Goal: Check status: Check status

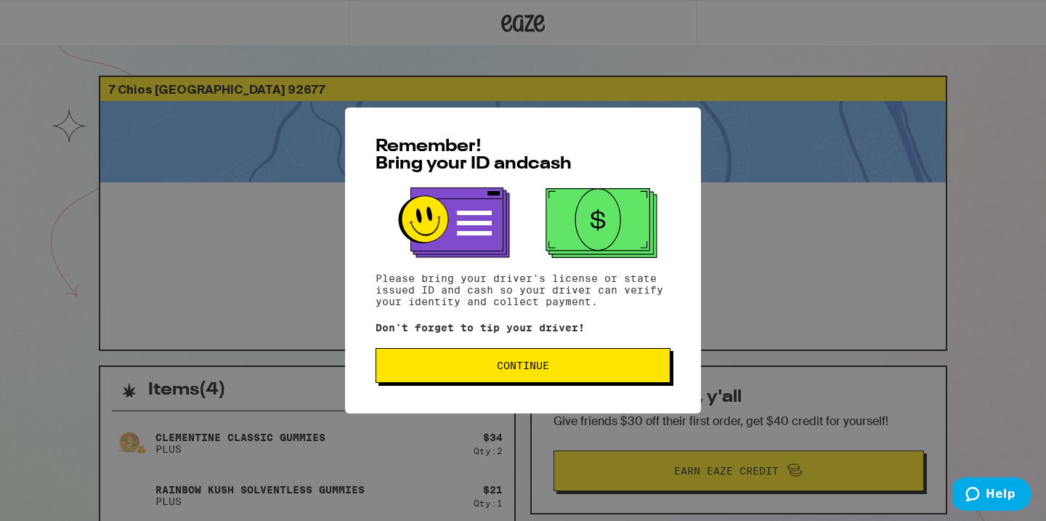
click at [545, 349] on div "Remember! Bring your ID and cash Please bring your driver's license or state is…" at bounding box center [523, 260] width 356 height 306
click at [548, 367] on span "Continue" at bounding box center [523, 365] width 52 height 10
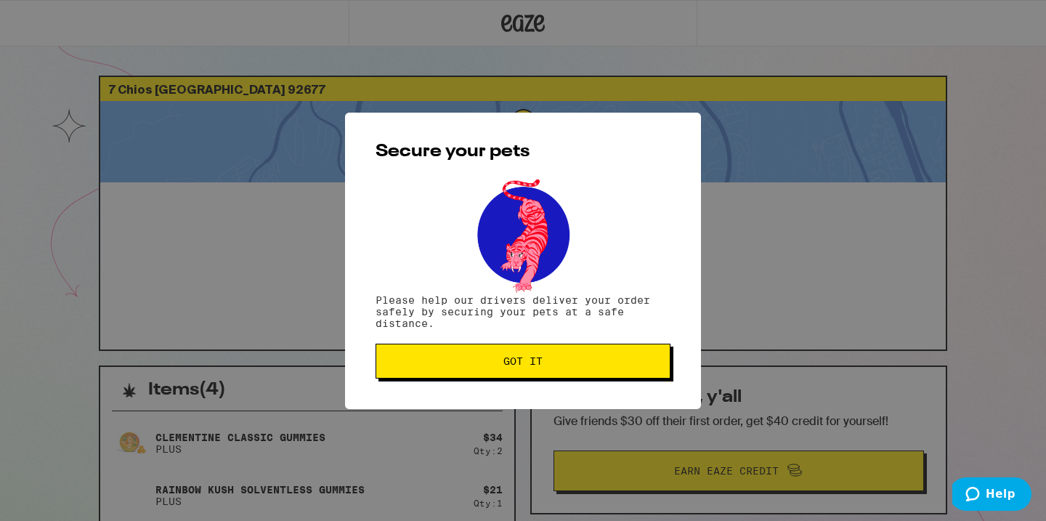
click at [548, 366] on span "Got it" at bounding box center [523, 361] width 270 height 10
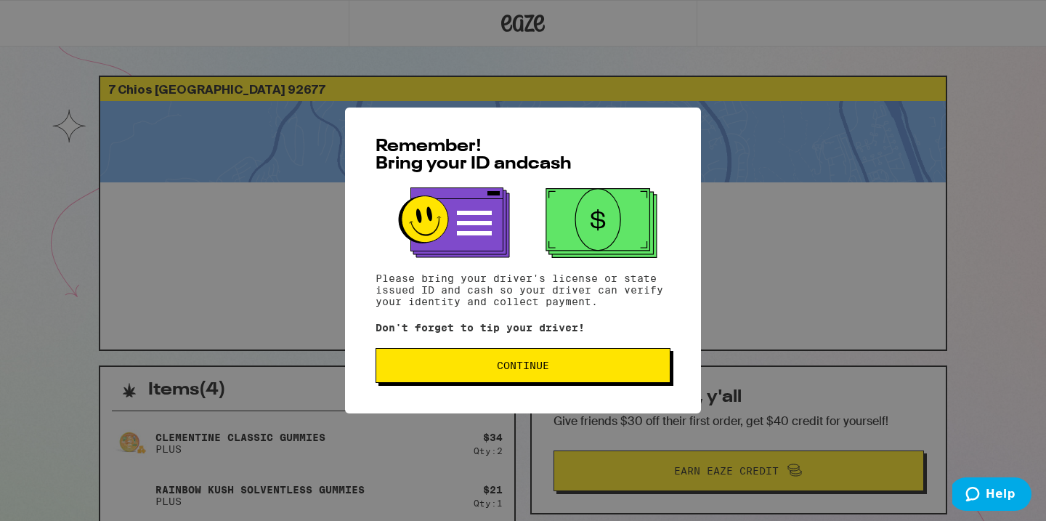
click at [474, 390] on div "Remember! Bring your ID and cash Please bring your driver's license or state is…" at bounding box center [523, 260] width 356 height 306
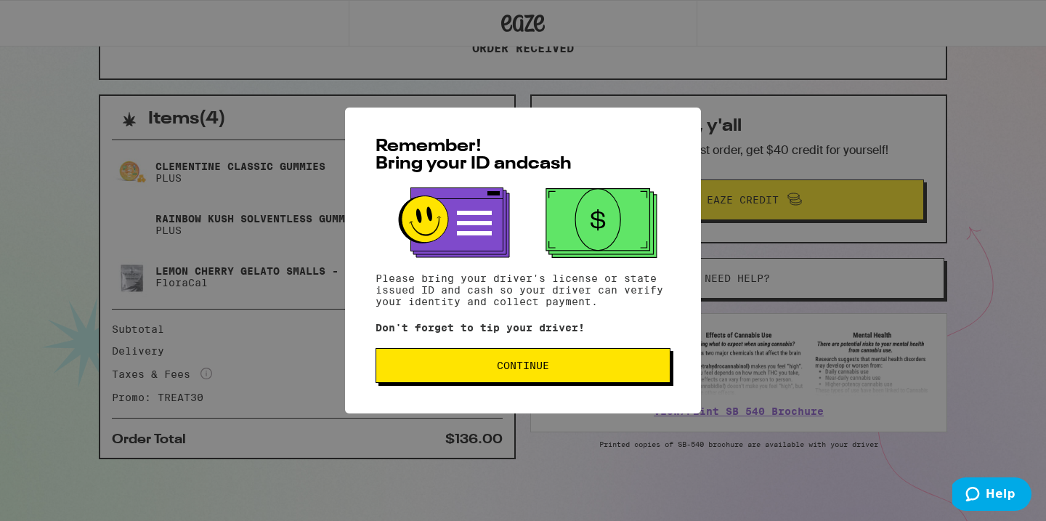
scroll to position [263, 0]
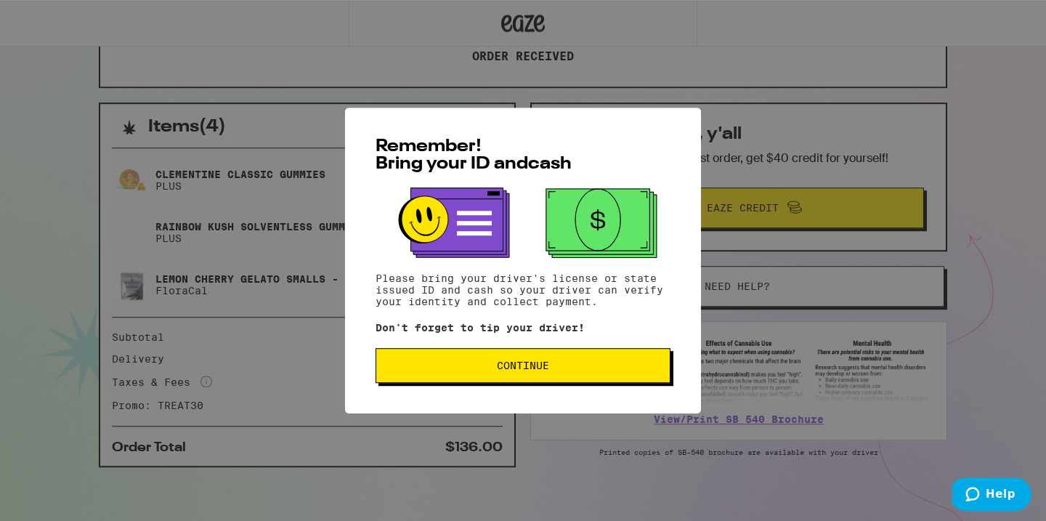
click at [510, 378] on button "Continue" at bounding box center [522, 365] width 295 height 35
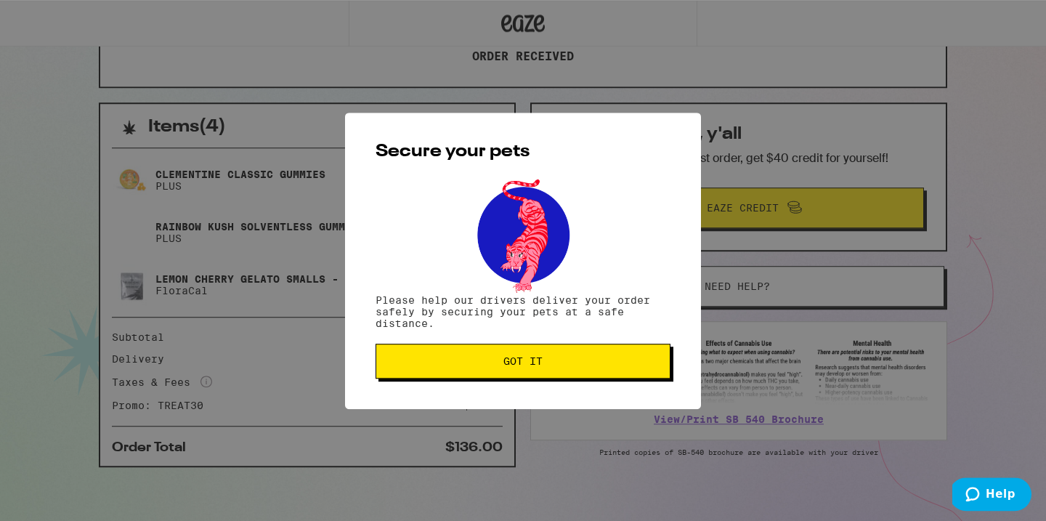
click at [510, 378] on button "Got it" at bounding box center [522, 361] width 295 height 35
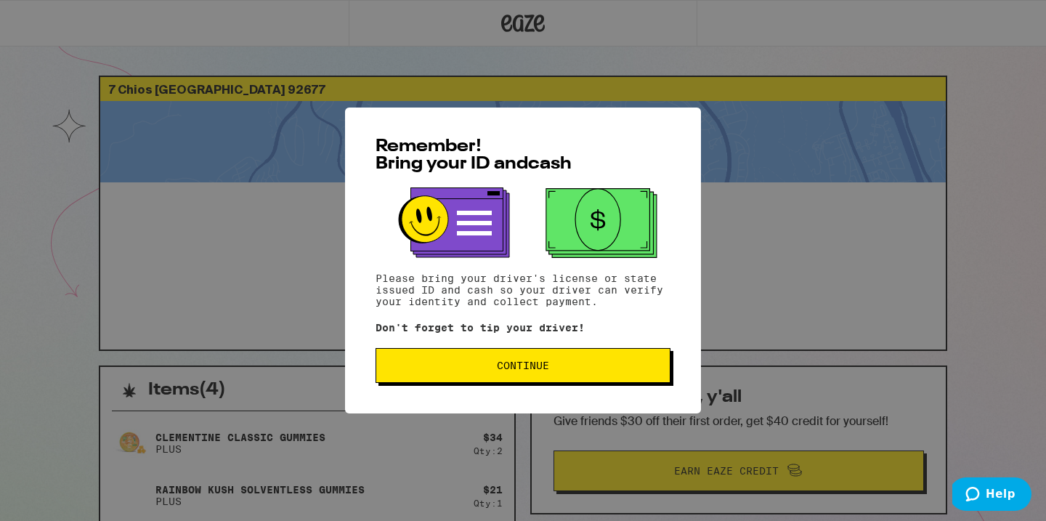
click at [489, 360] on button "Continue" at bounding box center [522, 365] width 295 height 35
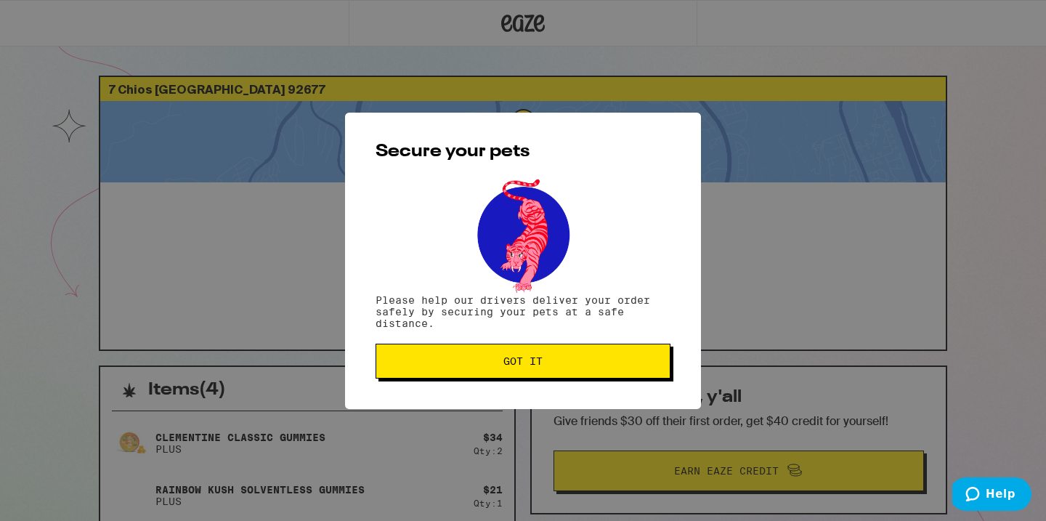
click at [489, 360] on span "Got it" at bounding box center [523, 361] width 270 height 10
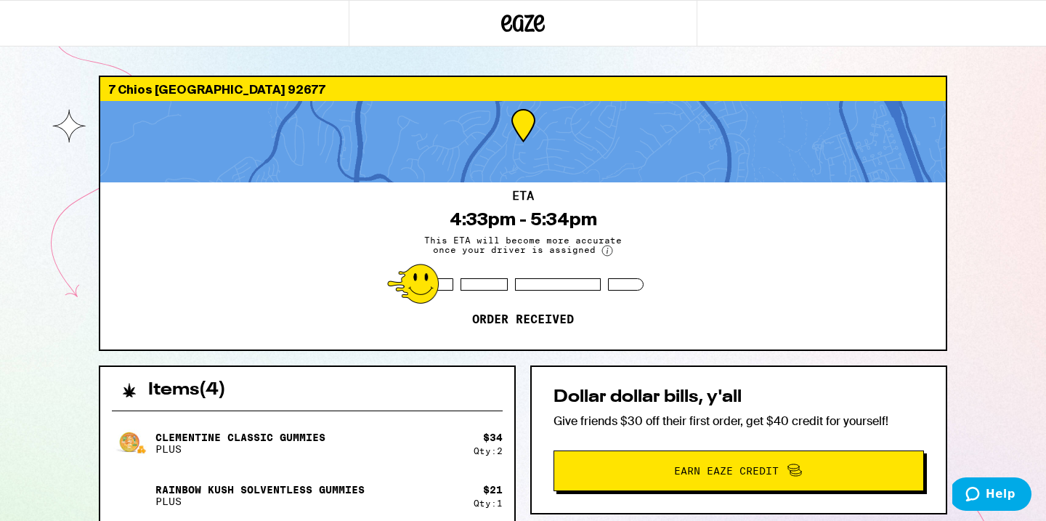
drag, startPoint x: 739, startPoint y: 253, endPoint x: 479, endPoint y: 89, distance: 307.1
click at [739, 251] on div "ETA 4:33pm - 5:34pm This ETA will become more accurate once your driver is assi…" at bounding box center [522, 265] width 845 height 167
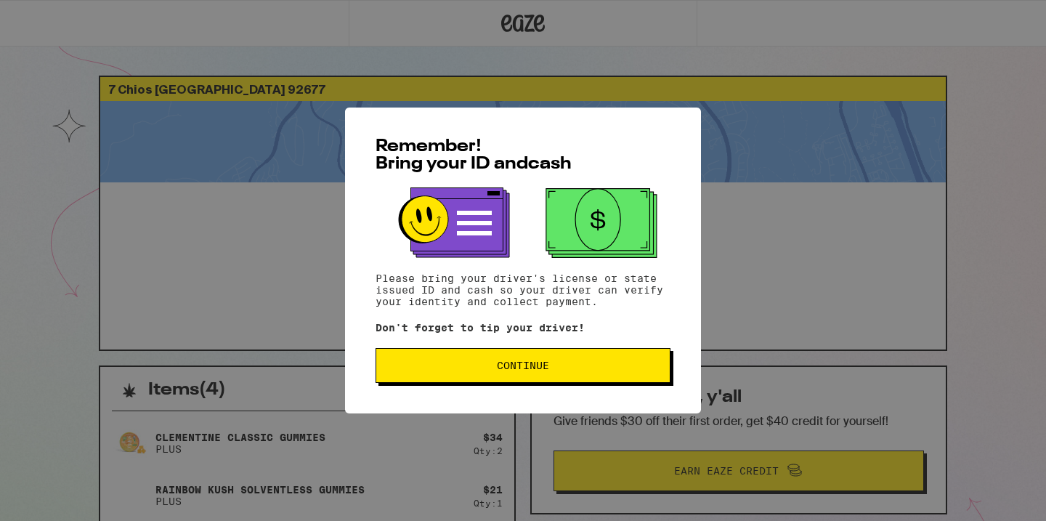
click at [596, 367] on span "Continue" at bounding box center [523, 365] width 270 height 10
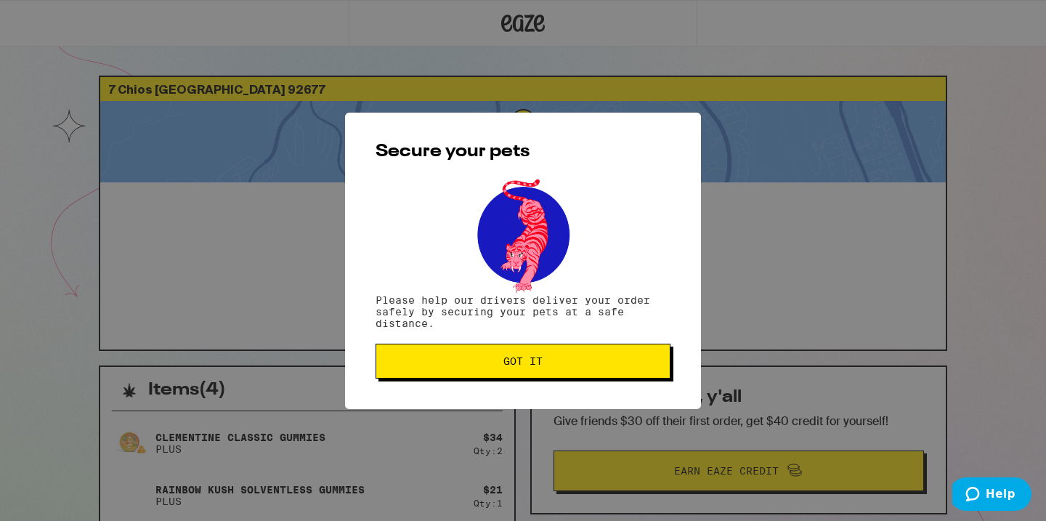
click at [596, 366] on span "Got it" at bounding box center [523, 361] width 270 height 10
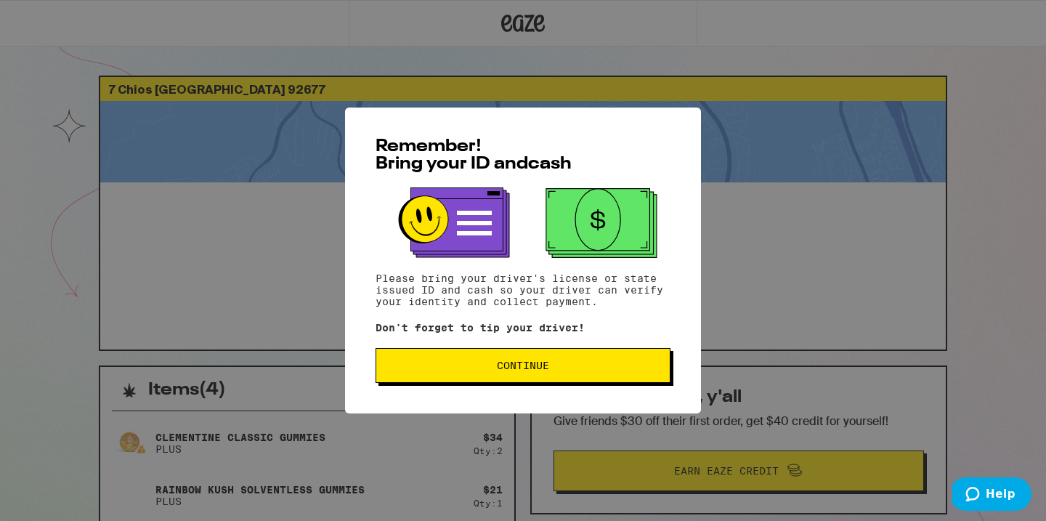
click at [551, 364] on button "Continue" at bounding box center [522, 365] width 295 height 35
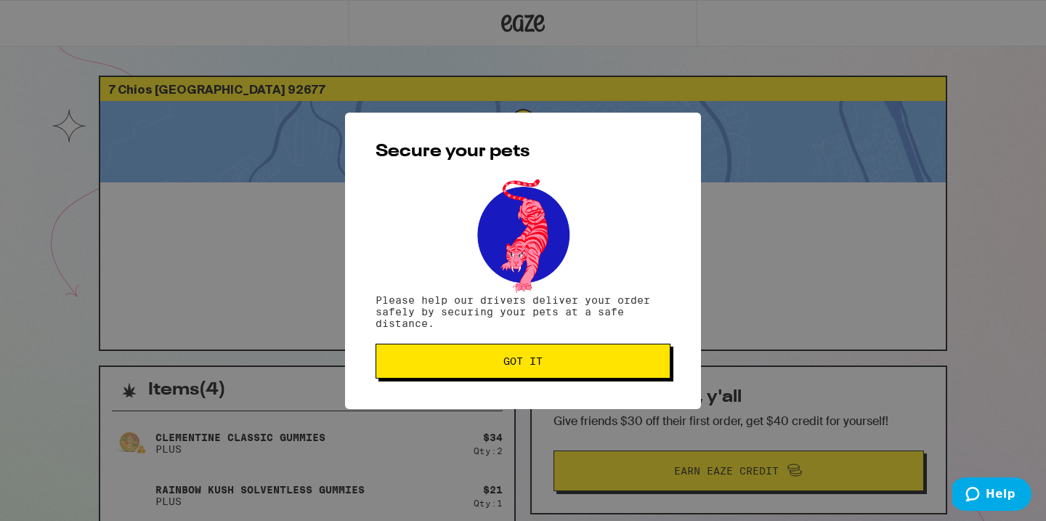
click at [551, 364] on span "Got it" at bounding box center [523, 361] width 270 height 10
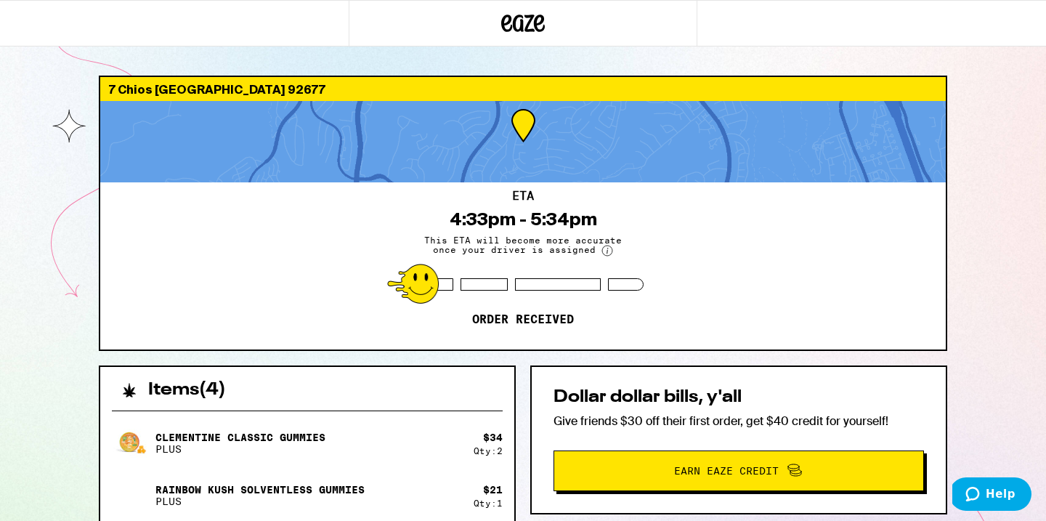
click at [62, 370] on div "7 Chios Laguna Niguel 92677 ETA 4:33pm - 5:34pm This ETA will become more accur…" at bounding box center [523, 396] width 1046 height 792
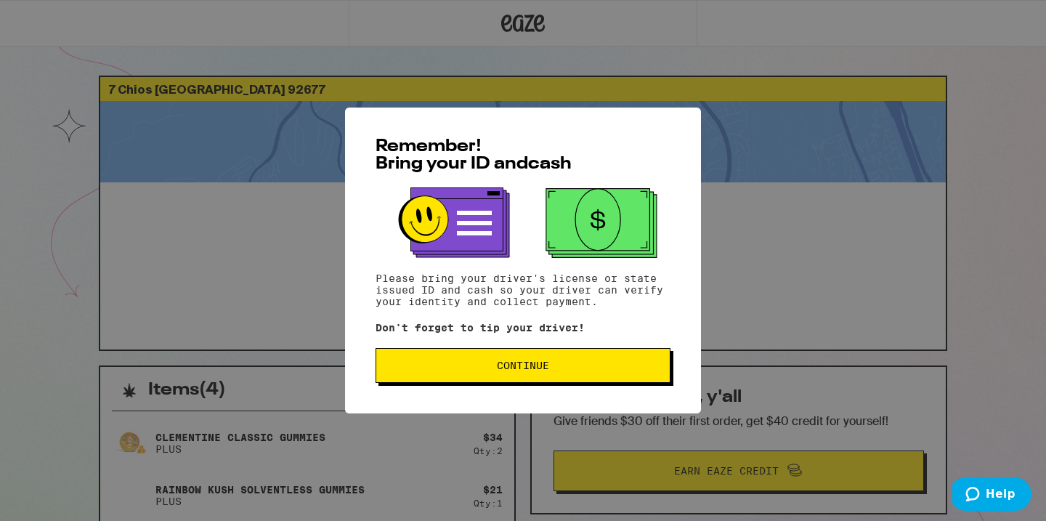
click at [471, 367] on span "Continue" at bounding box center [523, 365] width 270 height 10
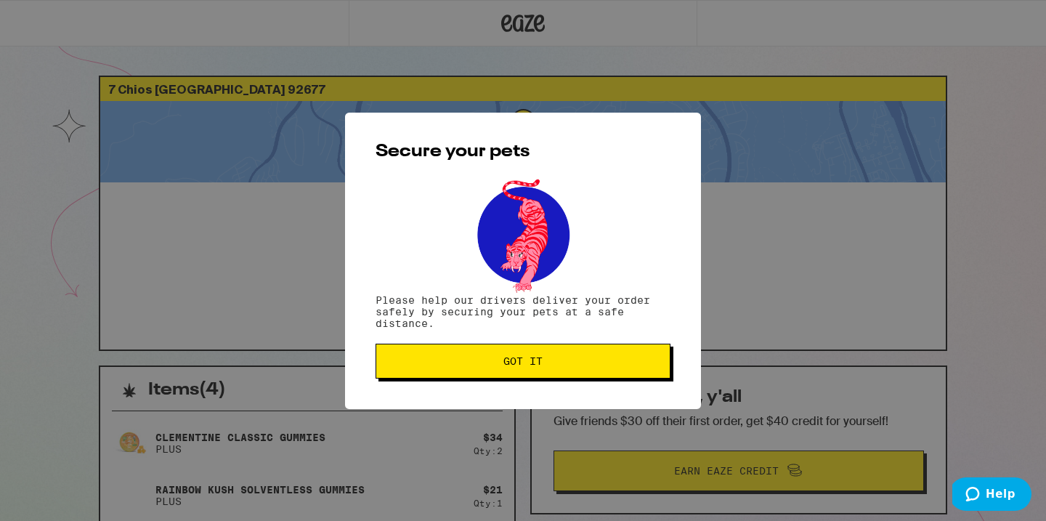
click at [471, 366] on span "Got it" at bounding box center [523, 361] width 270 height 10
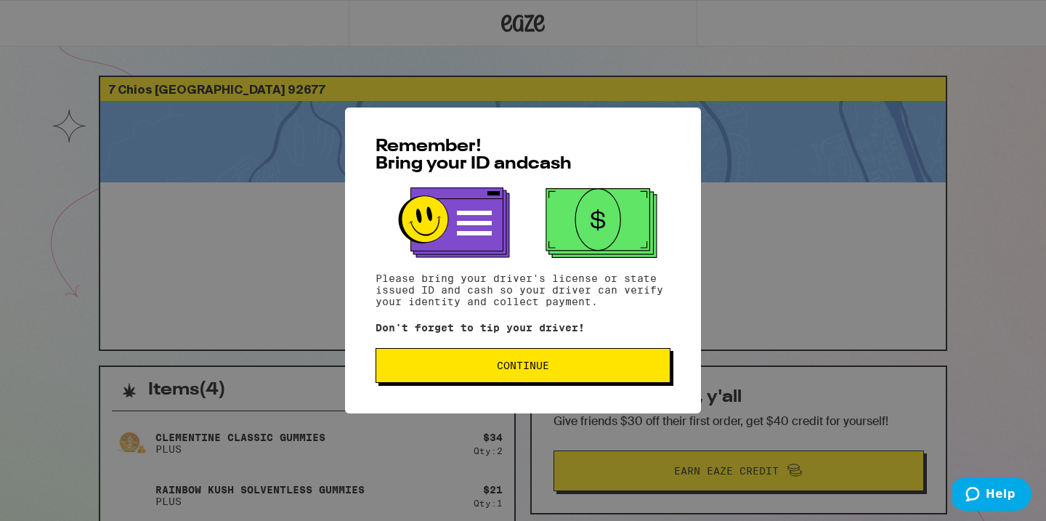
click at [546, 370] on span "Continue" at bounding box center [523, 365] width 52 height 10
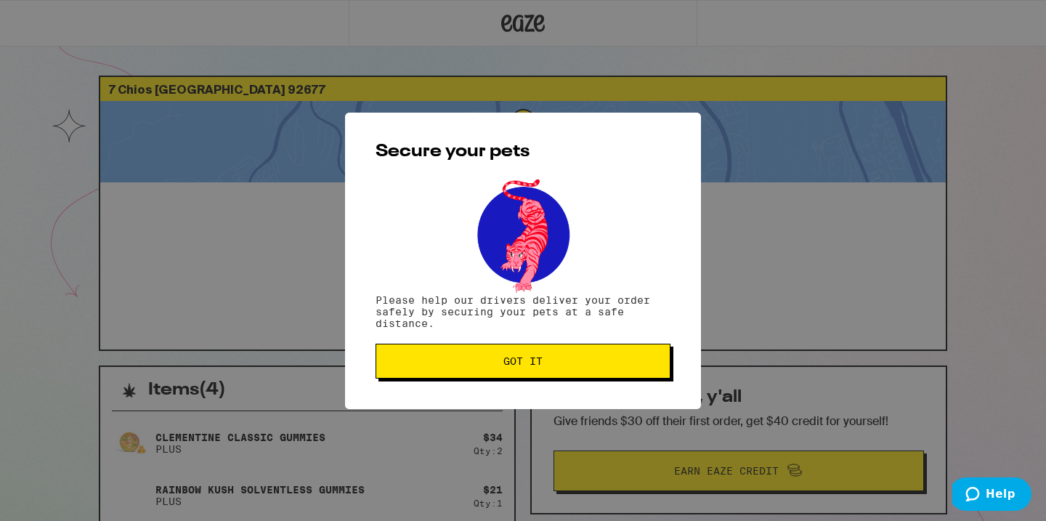
click at [546, 370] on button "Got it" at bounding box center [522, 361] width 295 height 35
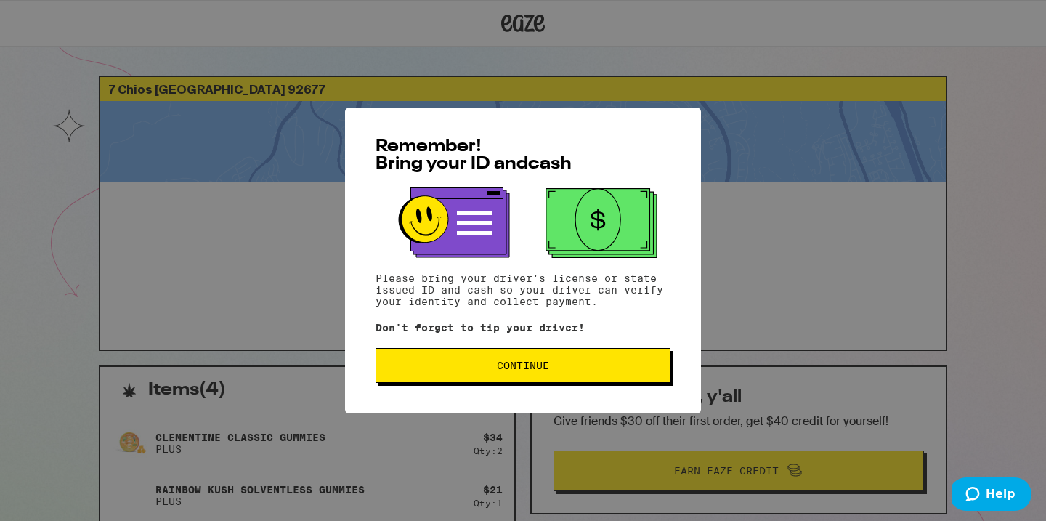
click at [633, 362] on button "Continue" at bounding box center [522, 365] width 295 height 35
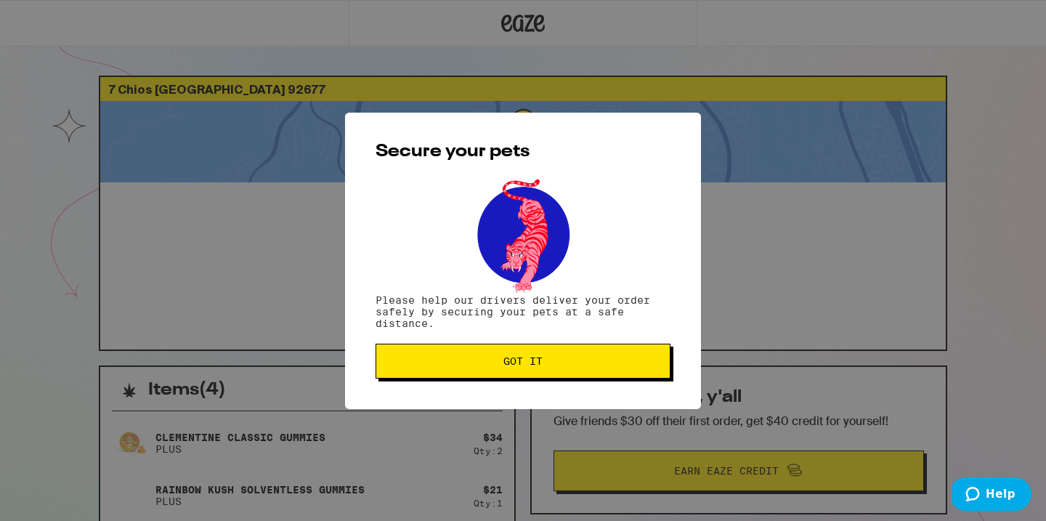
click at [633, 362] on span "Got it" at bounding box center [523, 361] width 270 height 10
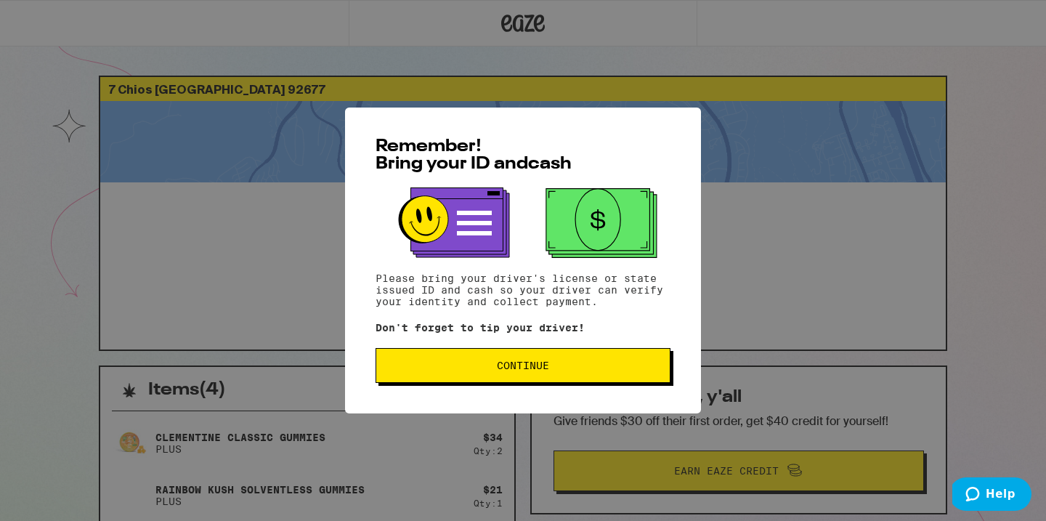
click at [610, 367] on span "Continue" at bounding box center [523, 365] width 270 height 10
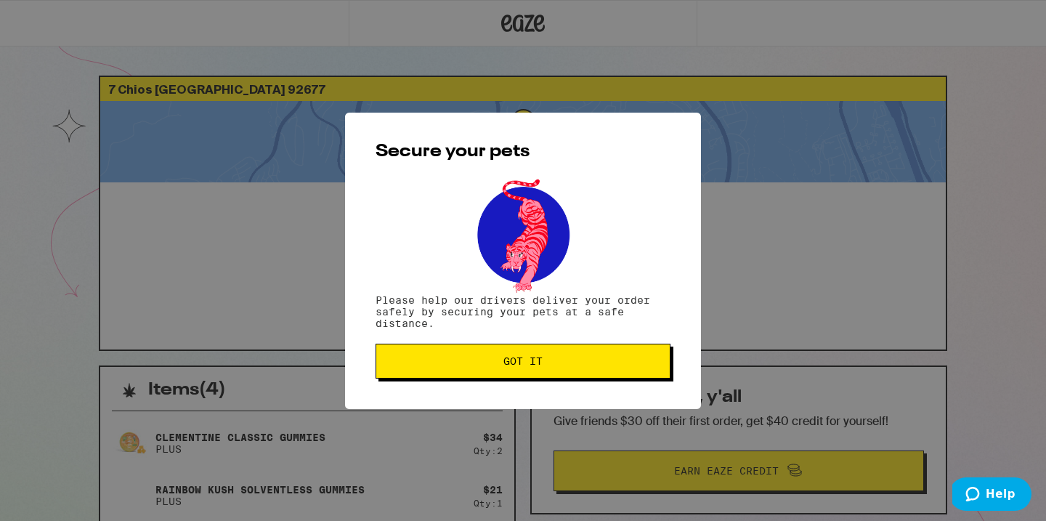
click at [610, 366] on span "Got it" at bounding box center [523, 361] width 270 height 10
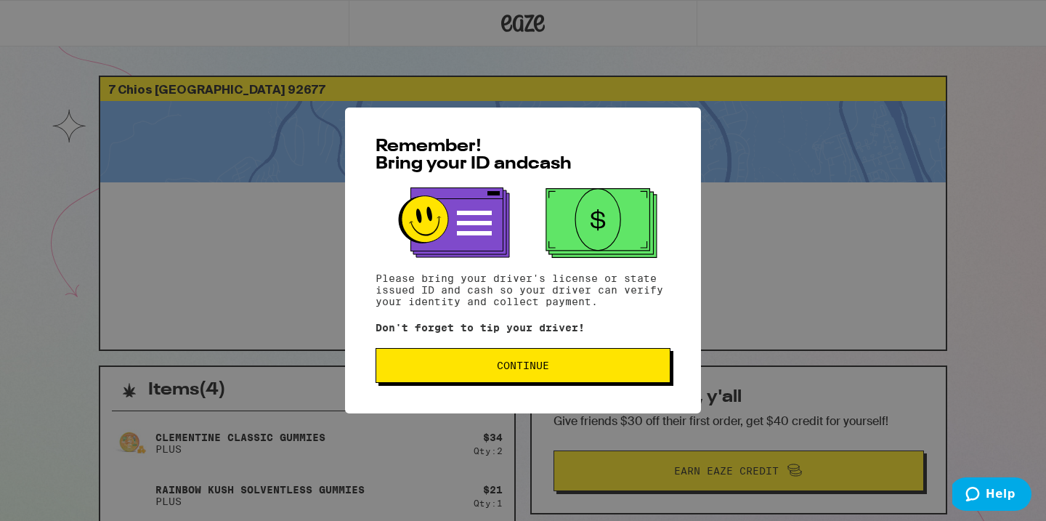
click at [627, 368] on span "Continue" at bounding box center [523, 365] width 270 height 10
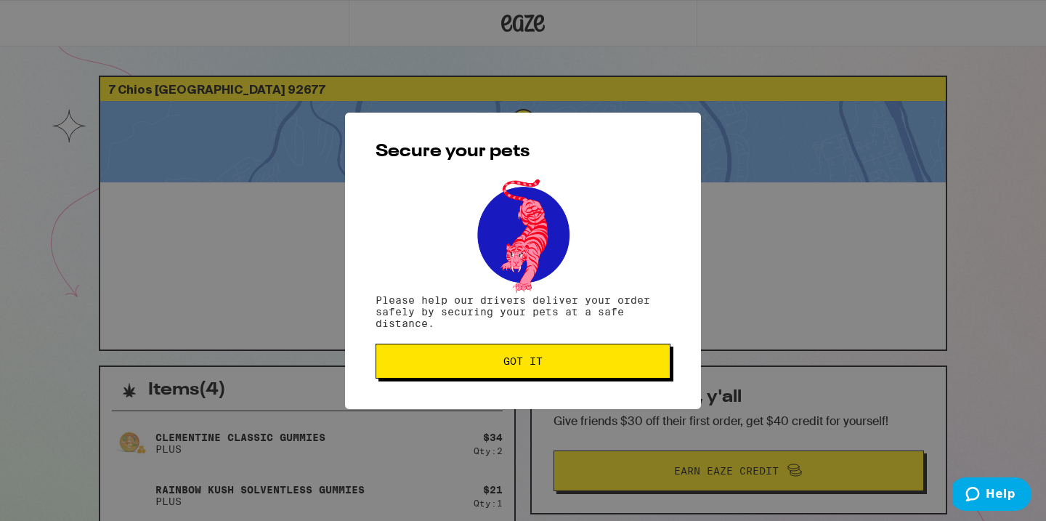
click at [627, 366] on span "Got it" at bounding box center [523, 361] width 270 height 10
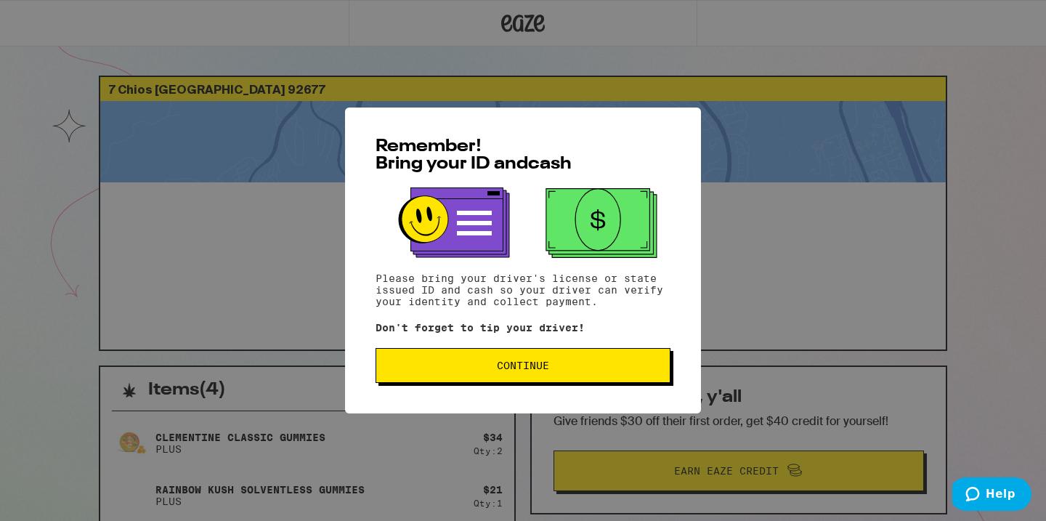
click at [520, 370] on span "Continue" at bounding box center [523, 365] width 52 height 10
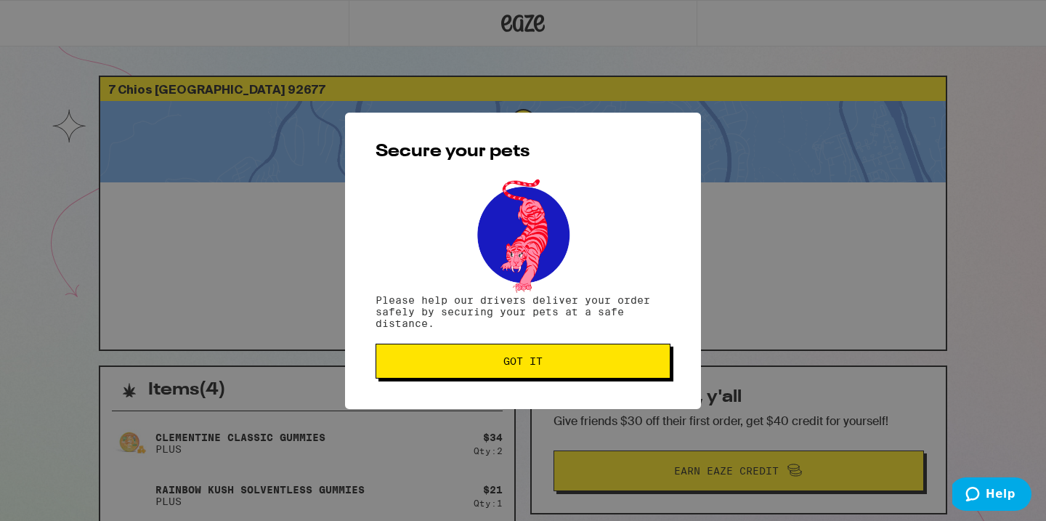
click at [520, 373] on button "Got it" at bounding box center [522, 361] width 295 height 35
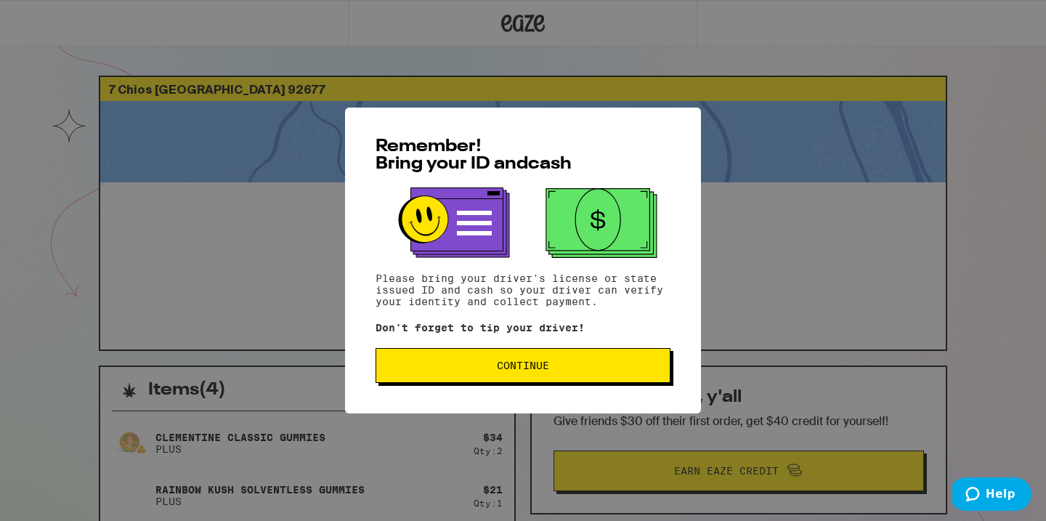
click at [516, 354] on button "Continue" at bounding box center [522, 365] width 295 height 35
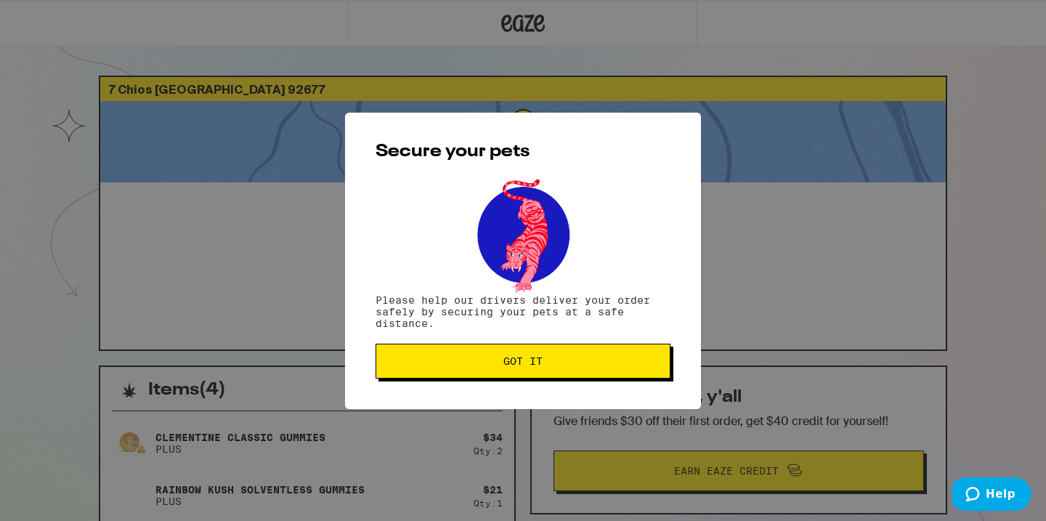
click at [516, 354] on button "Got it" at bounding box center [522, 361] width 295 height 35
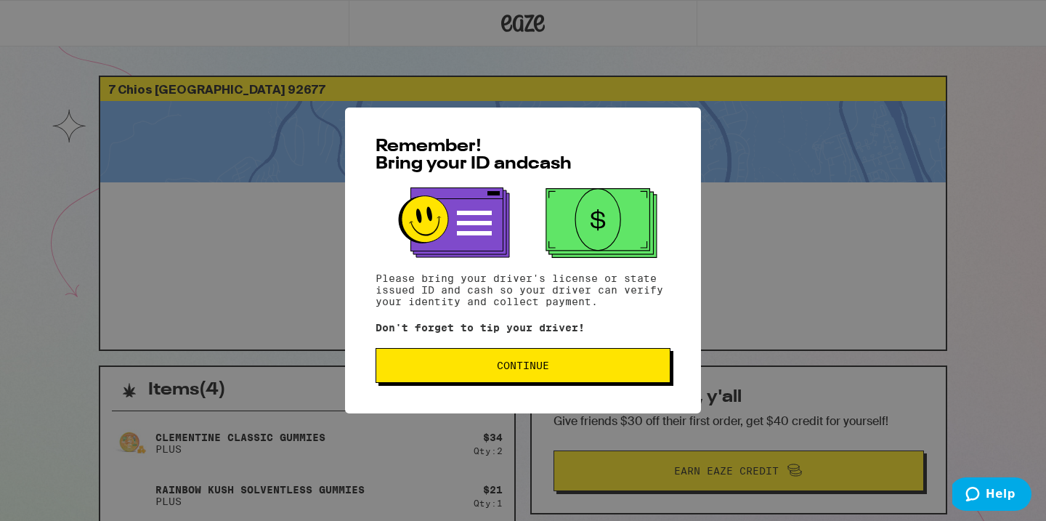
click at [526, 365] on span "Continue" at bounding box center [523, 365] width 52 height 10
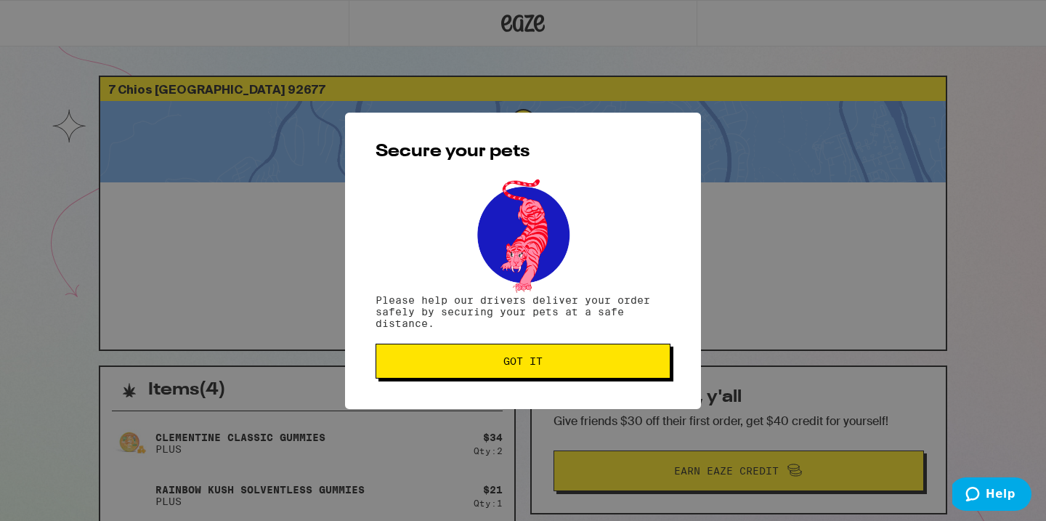
click at [526, 365] on span "Got it" at bounding box center [522, 361] width 39 height 10
